Goal: Task Accomplishment & Management: Use online tool/utility

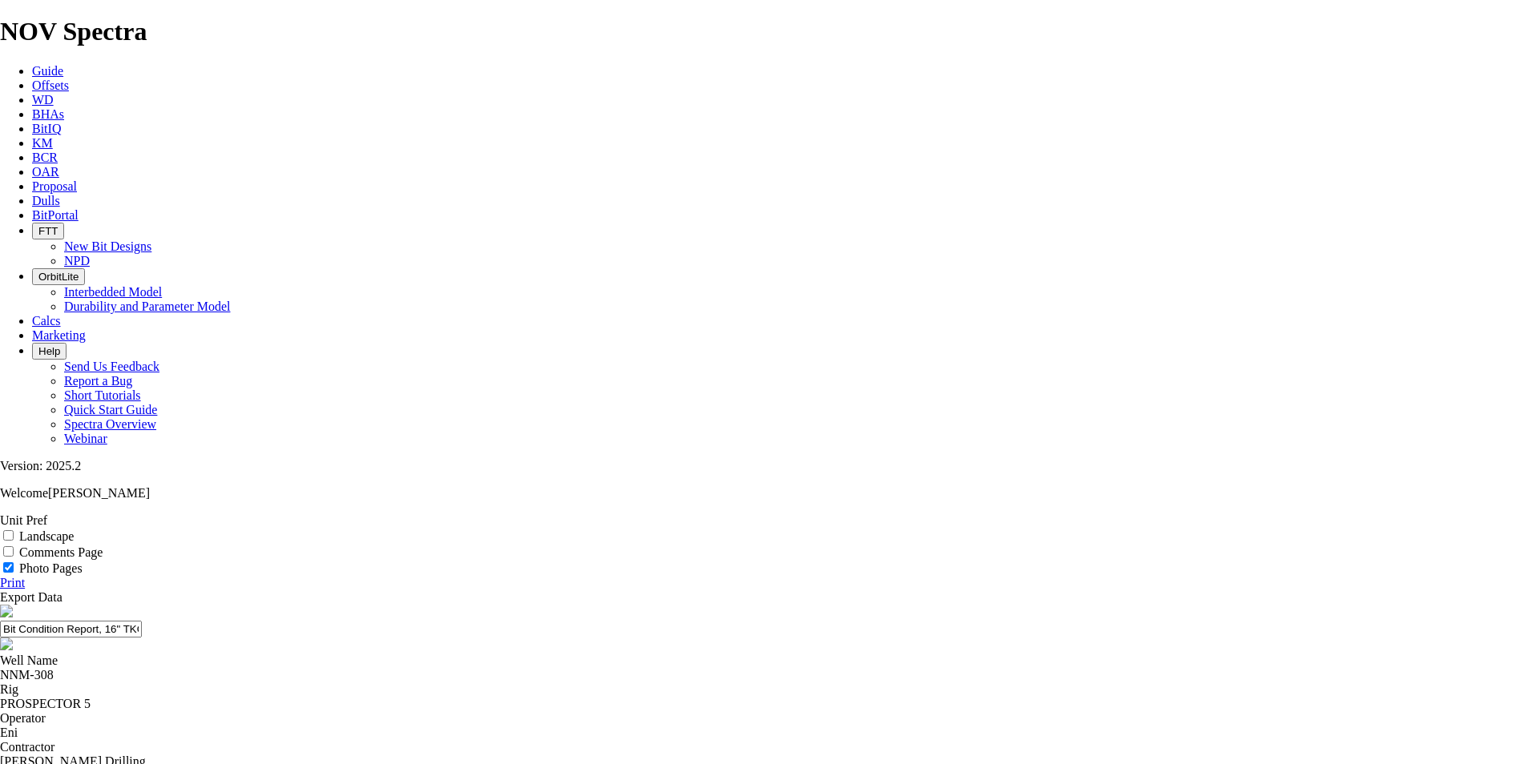
select select "number:347162"
select select "number:347164"
select select "number:347165"
select select "number:347166"
select select "number:347167"
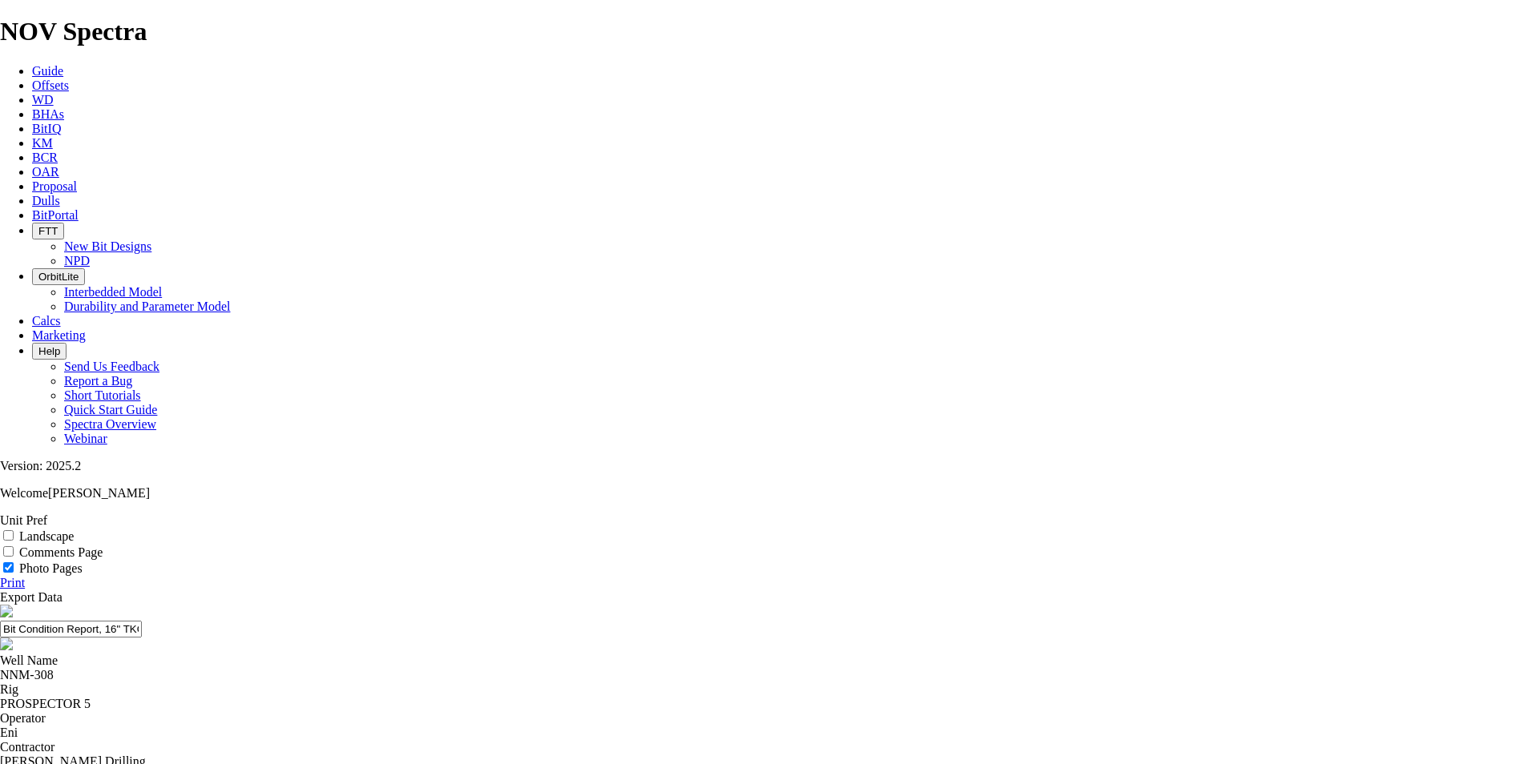
select select "number:347168"
select select "number:347169"
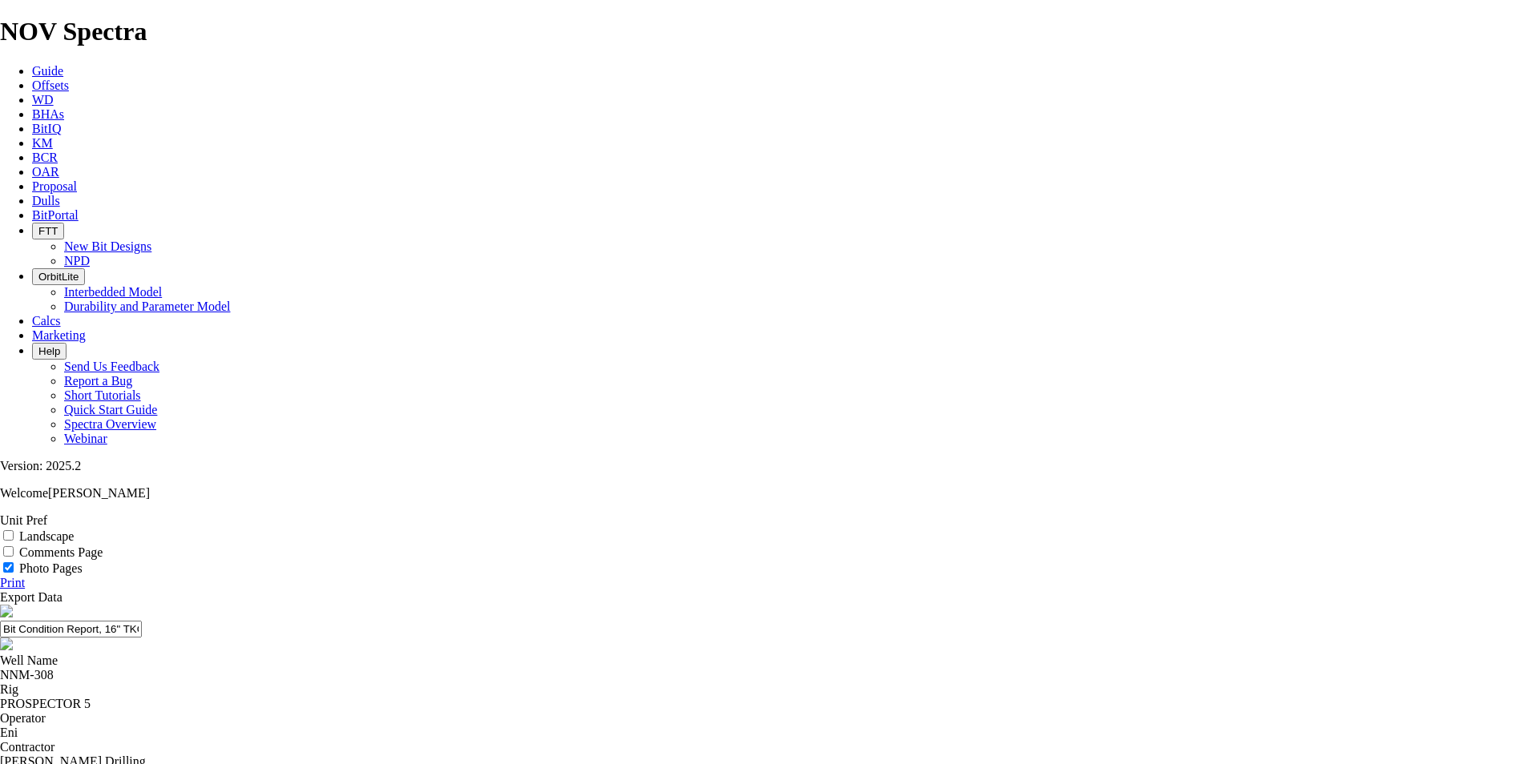
click at [1496, 576] on div "Print" at bounding box center [766, 583] width 1532 height 14
click at [25, 576] on link "Print" at bounding box center [12, 583] width 25 height 14
